Goal: Complete application form

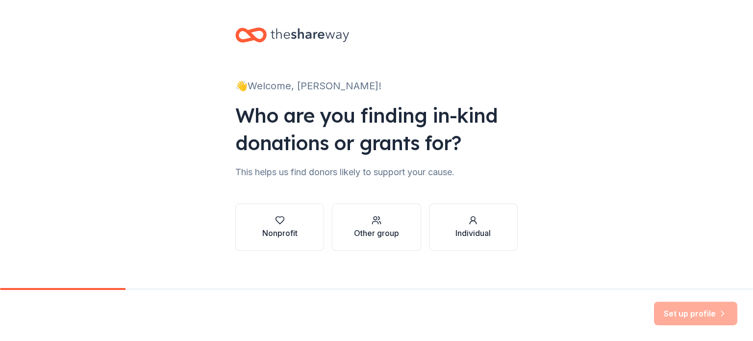
click at [274, 229] on div "Nonprofit" at bounding box center [279, 233] width 35 height 12
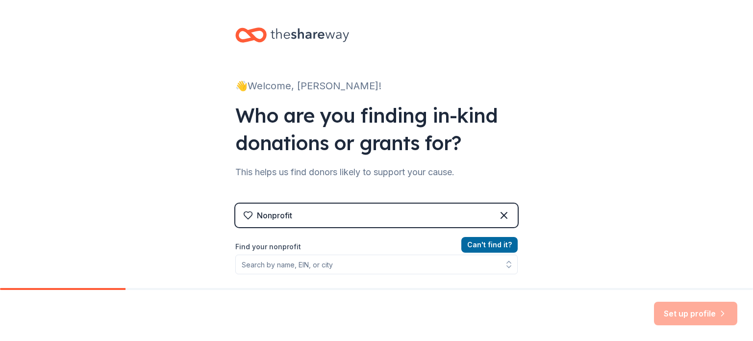
scroll to position [98, 0]
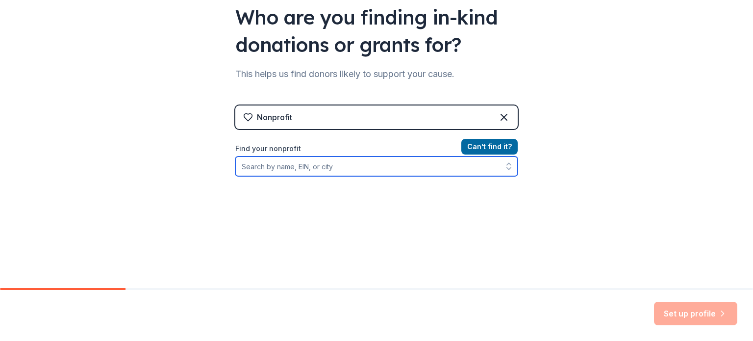
click at [385, 167] on input "Find your nonprofit" at bounding box center [376, 166] width 283 height 20
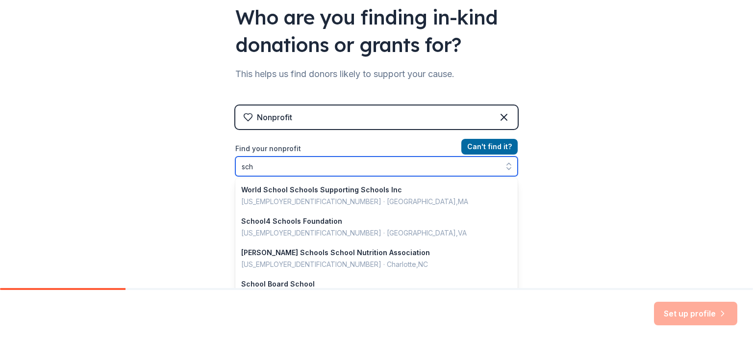
type input "sc"
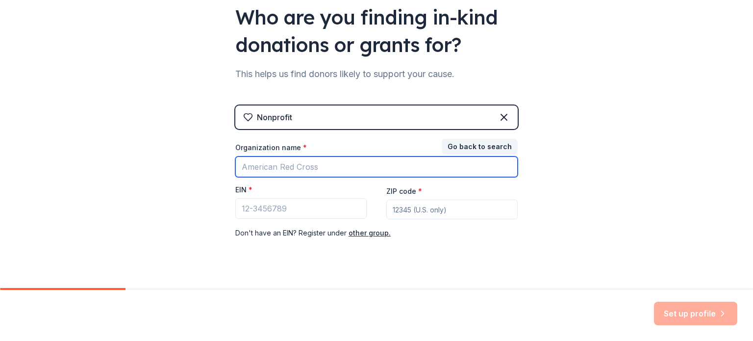
click at [326, 164] on input "Organization name *" at bounding box center [376, 166] width 283 height 21
type input "m"
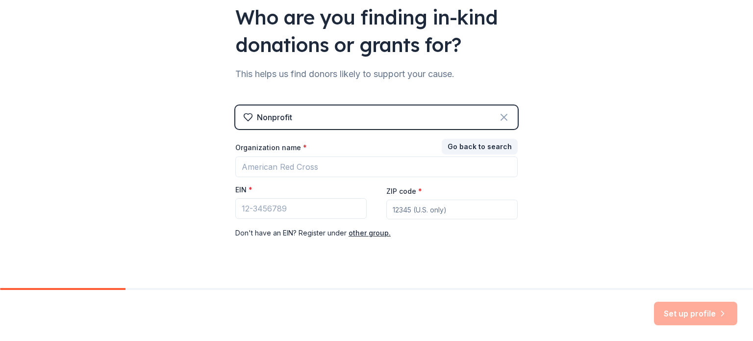
click at [500, 111] on icon at bounding box center [504, 117] width 12 height 12
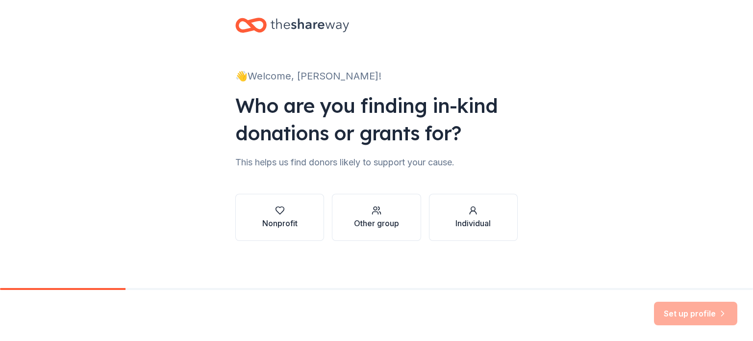
scroll to position [10, 0]
click at [393, 212] on div "button" at bounding box center [376, 211] width 45 height 10
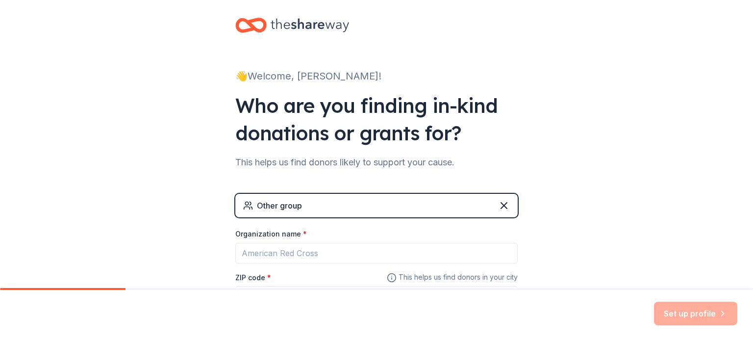
scroll to position [59, 0]
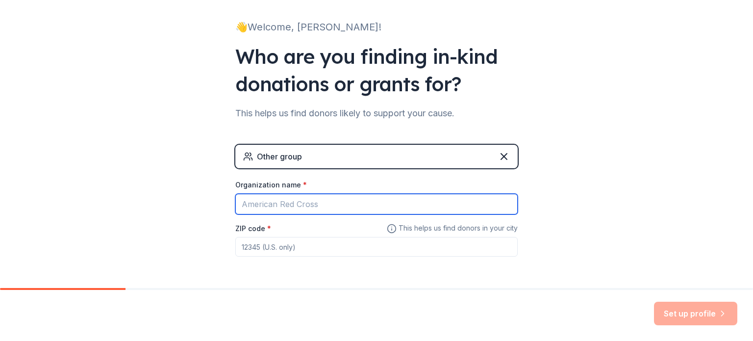
click at [320, 209] on input "Organization name *" at bounding box center [376, 204] width 283 height 21
click at [328, 205] on input "McAuliffee Elementary school" at bounding box center [376, 204] width 283 height 21
type input "McAuliffee Elementary School"
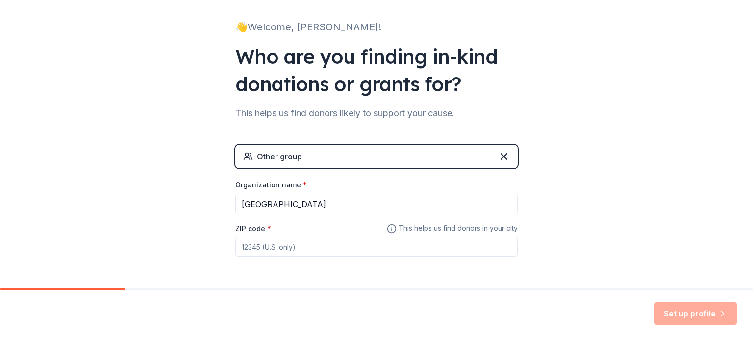
click at [499, 152] on icon at bounding box center [504, 157] width 12 height 12
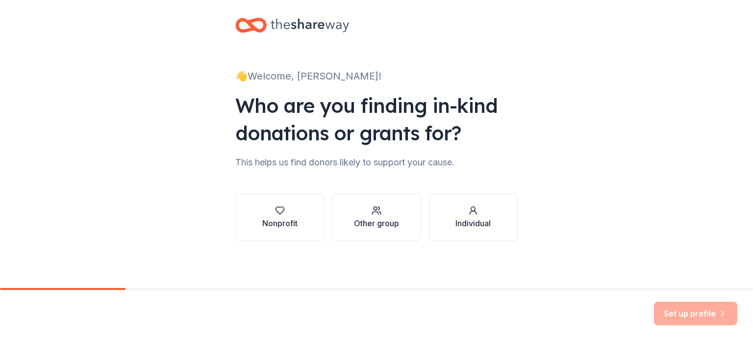
scroll to position [10, 0]
click at [300, 208] on button "Nonprofit" at bounding box center [279, 217] width 89 height 47
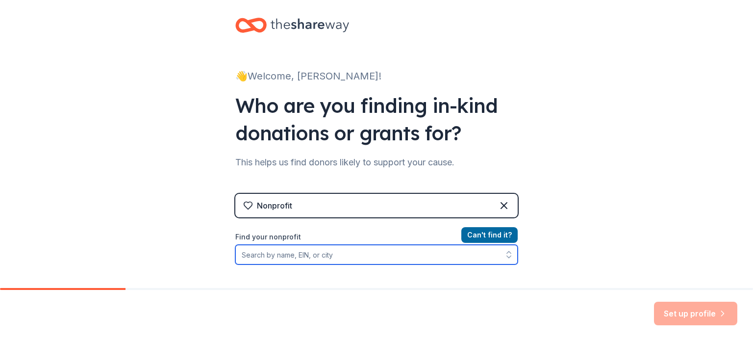
click at [310, 258] on input "Find your nonprofit" at bounding box center [376, 255] width 283 height 20
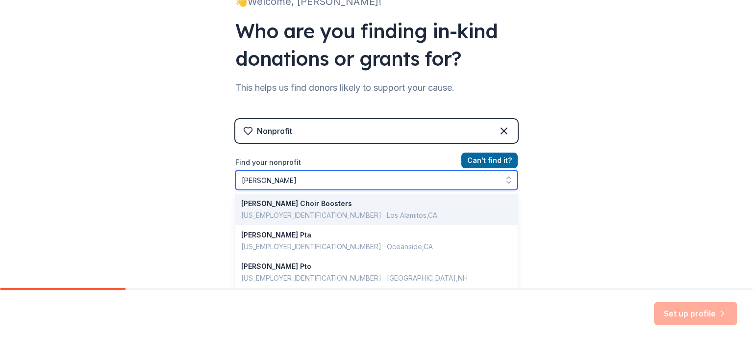
scroll to position [131, 0]
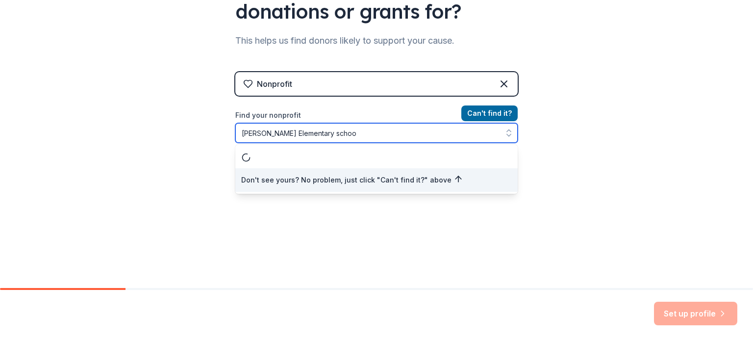
type input "McAuliffe Elementary school"
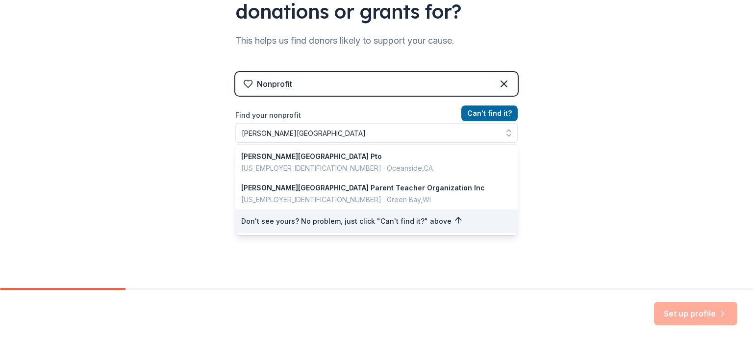
scroll to position [116, 0]
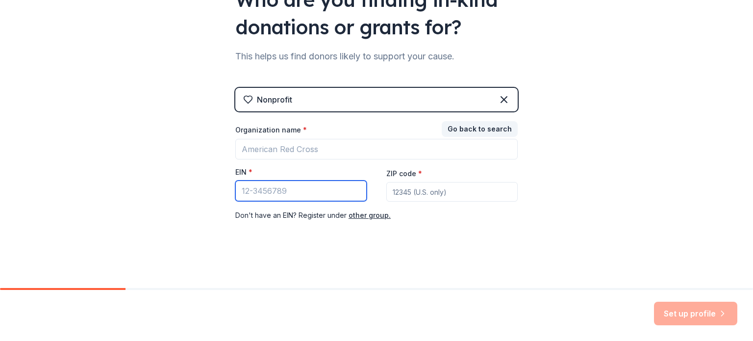
click at [319, 198] on input "EIN *" at bounding box center [300, 190] width 131 height 21
click at [502, 100] on icon at bounding box center [504, 100] width 12 height 12
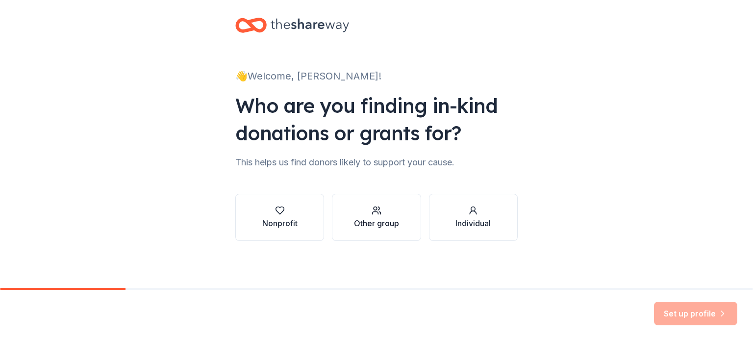
click at [398, 213] on button "Other group" at bounding box center [376, 217] width 89 height 47
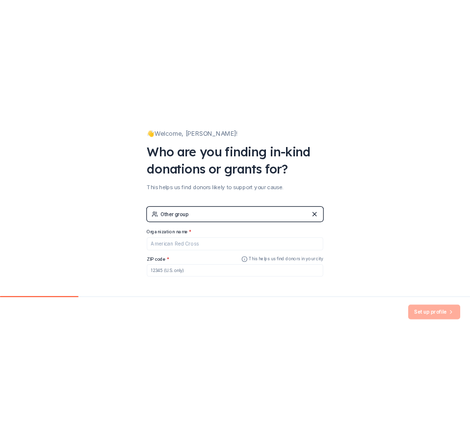
scroll to position [94, 0]
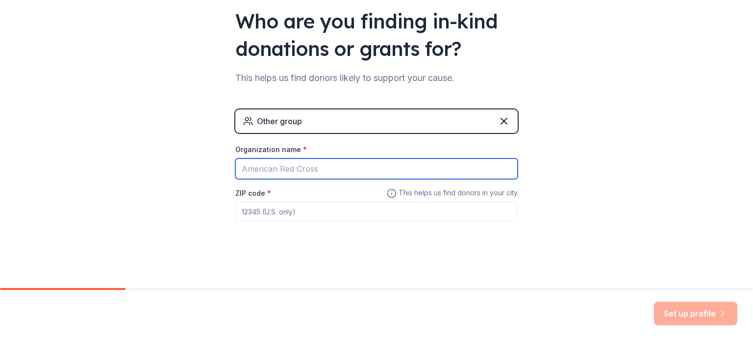
click at [406, 173] on input "Organization name *" at bounding box center [376, 168] width 283 height 21
type input "McAuliffee Elementary School"
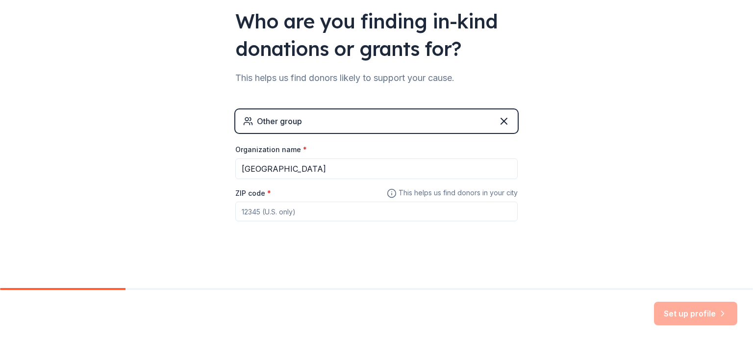
click at [334, 210] on input "ZIP code *" at bounding box center [376, 212] width 283 height 20
type input "80915"
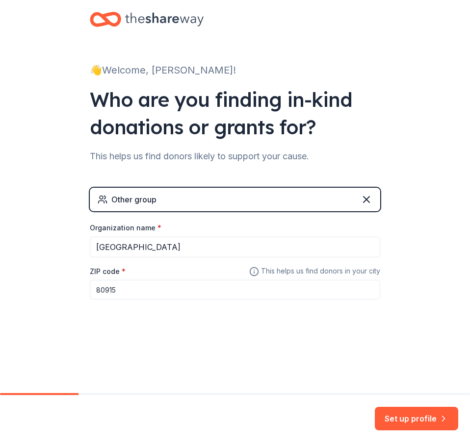
scroll to position [0, 0]
